Goal: Information Seeking & Learning: Learn about a topic

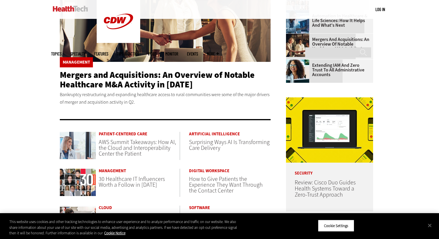
scroll to position [202, 0]
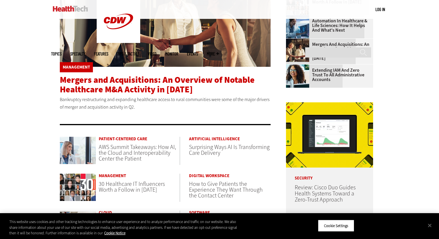
click at [80, 88] on span "Mergers and Acquisitions: An Overview of Notable Healthcare M&A Activity in [DA…" at bounding box center [157, 84] width 195 height 21
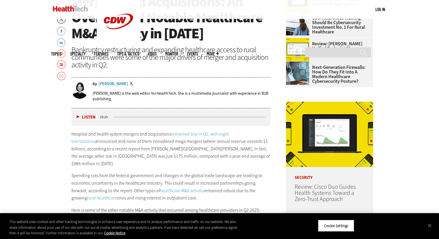
scroll to position [252, 0]
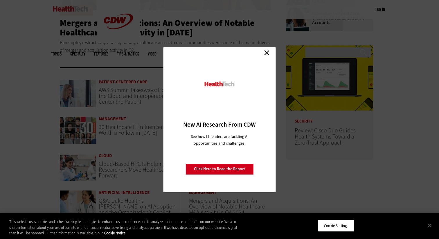
scroll to position [189, 0]
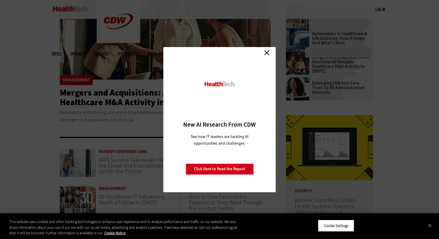
click at [267, 51] on link "Close" at bounding box center [266, 52] width 9 height 9
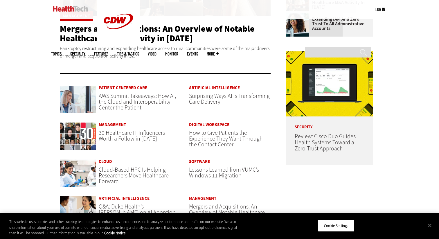
scroll to position [254, 0]
click at [213, 95] on span "Surprising Ways AI Is Transforming Care Delivery" at bounding box center [229, 99] width 81 height 14
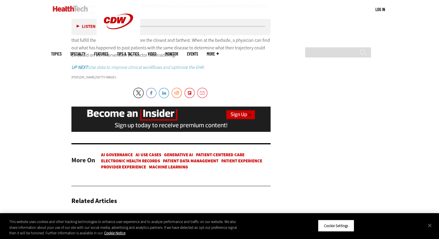
scroll to position [1070, 0]
